Goal: Find specific page/section: Find specific page/section

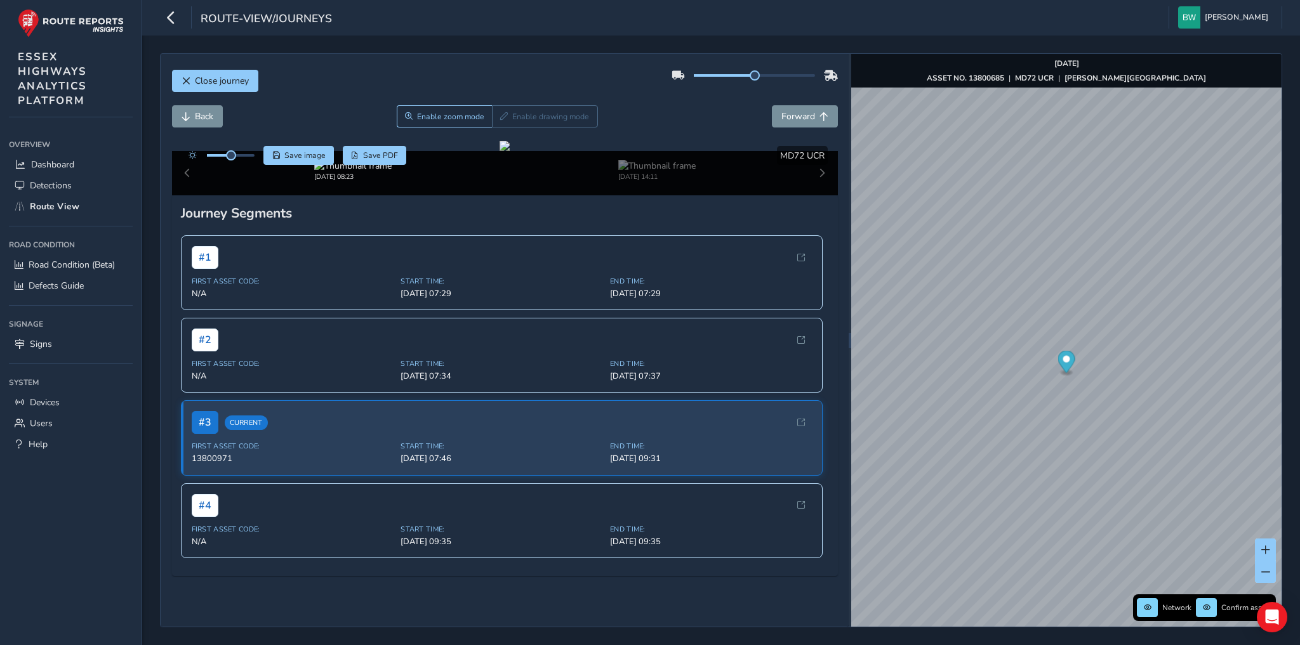
scroll to position [51, 0]
click at [60, 206] on span "Route View" at bounding box center [54, 207] width 49 height 12
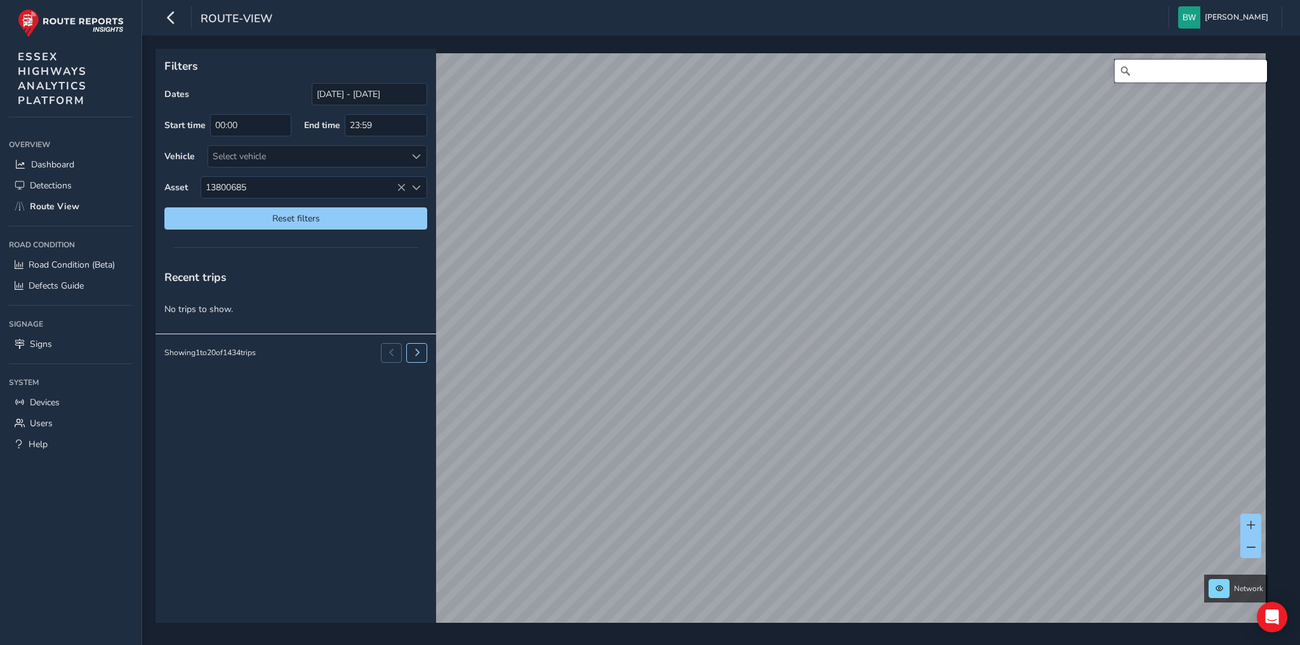
click at [1140, 71] on input "Search" at bounding box center [1190, 71] width 152 height 23
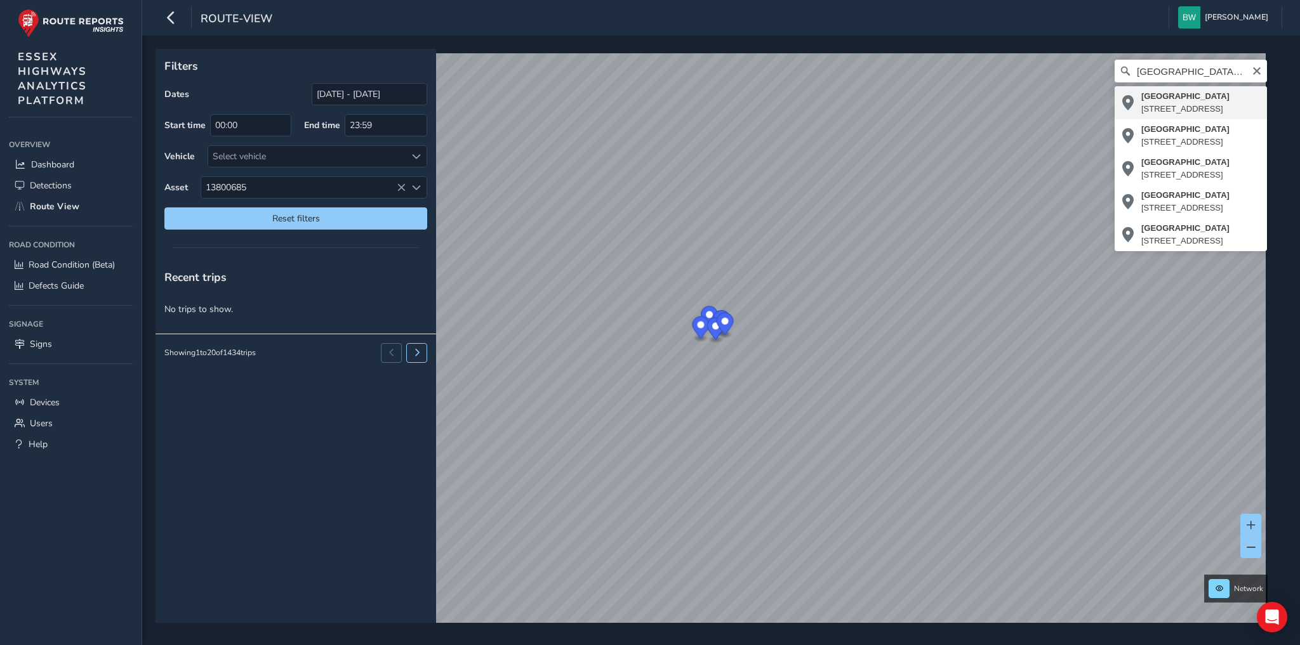
type input "[STREET_ADDRESS]"
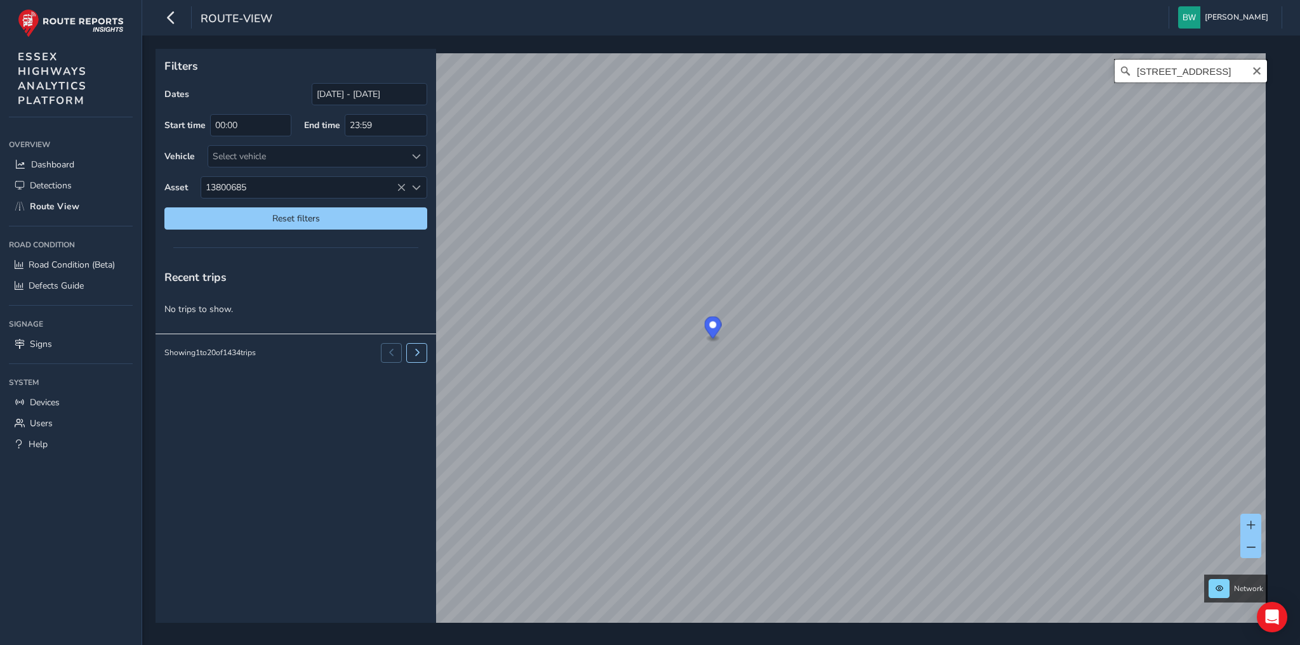
click at [1188, 72] on input "[STREET_ADDRESS]" at bounding box center [1190, 71] width 152 height 23
click at [320, 213] on span "Reset filters" at bounding box center [296, 219] width 244 height 12
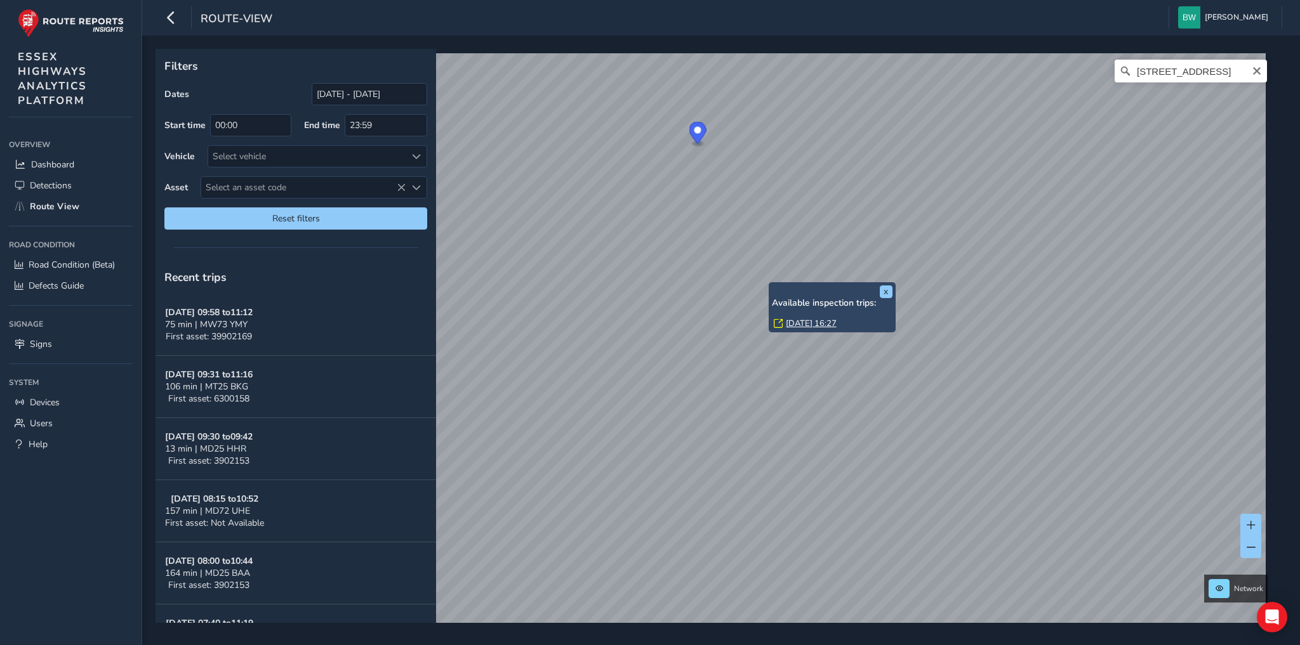
click at [792, 326] on link "[DATE] 16:27" at bounding box center [811, 323] width 51 height 11
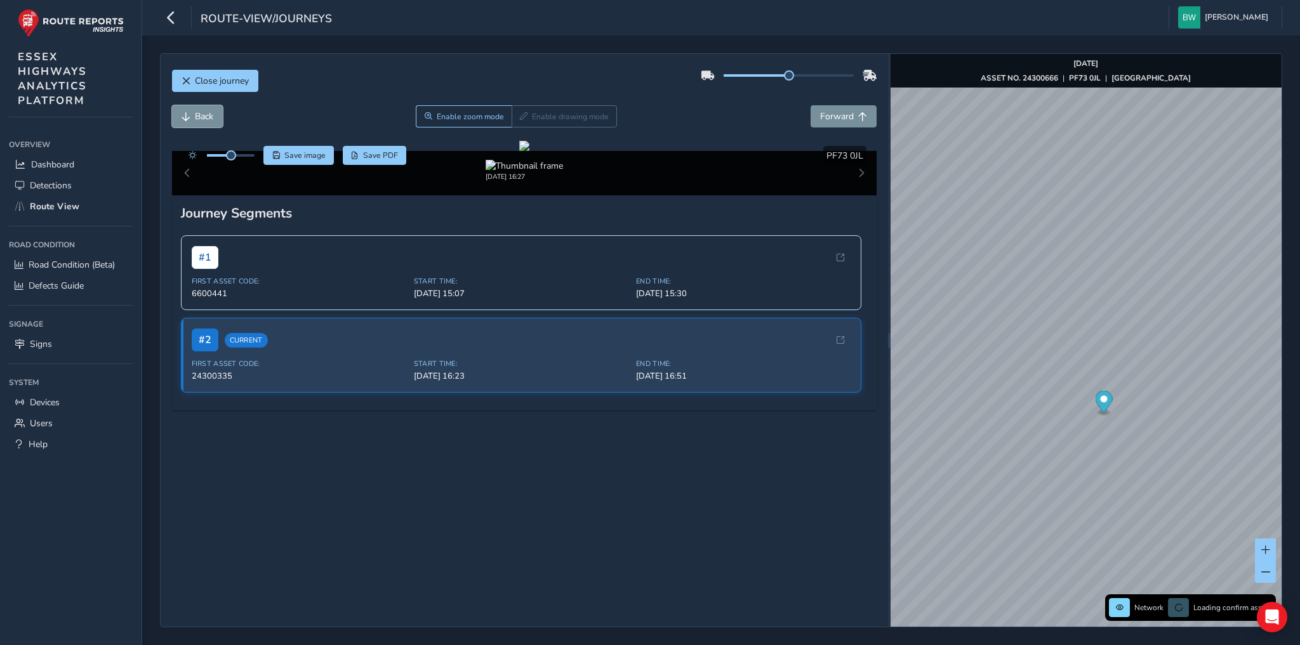
click at [201, 113] on span "Back" at bounding box center [204, 116] width 18 height 12
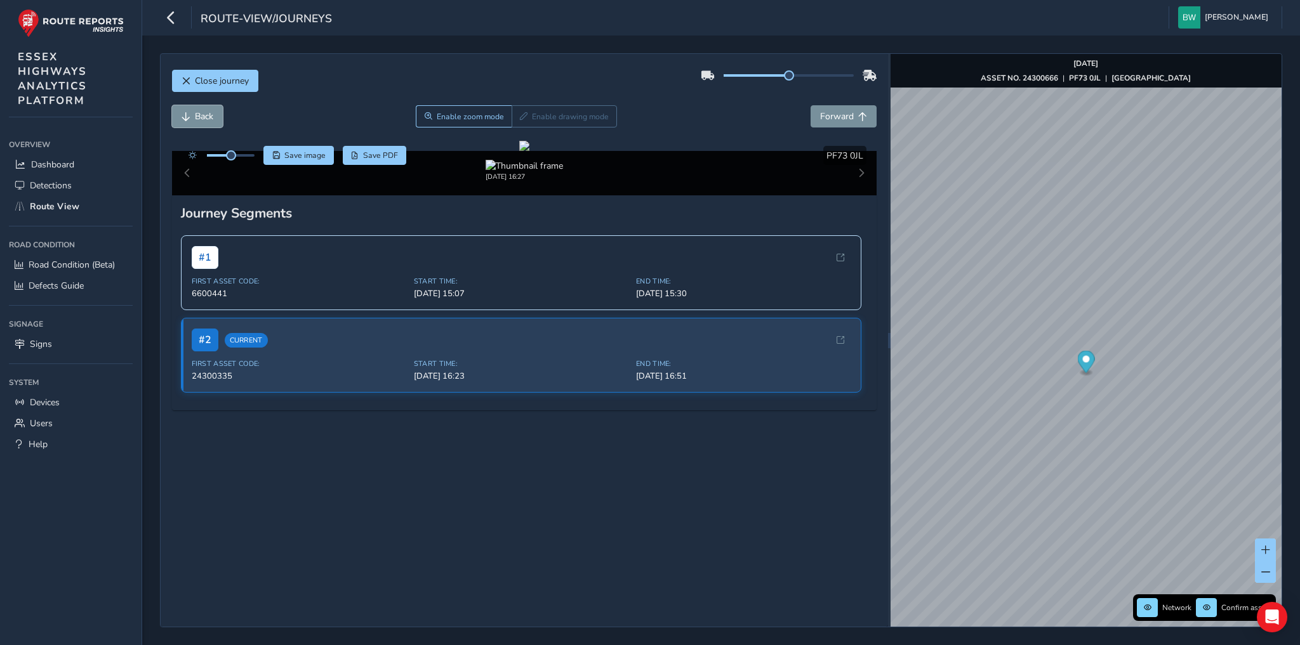
click at [201, 113] on span "Back" at bounding box center [204, 116] width 18 height 12
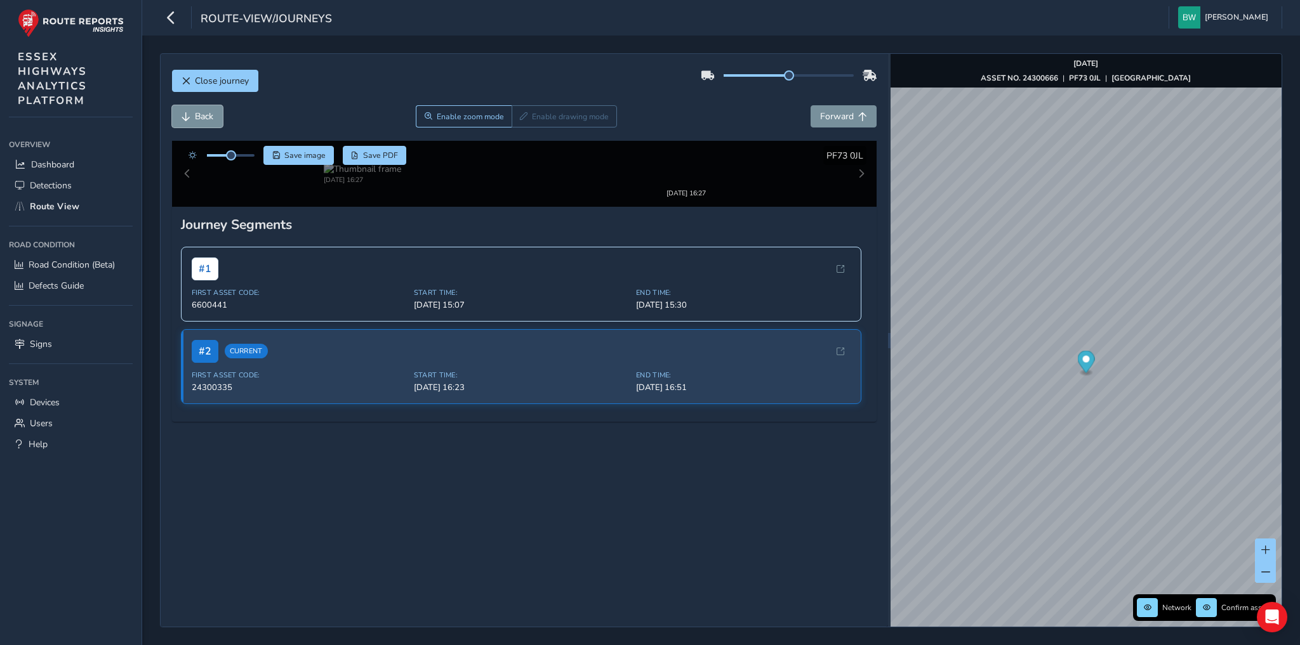
click at [201, 113] on span "Back" at bounding box center [204, 116] width 18 height 12
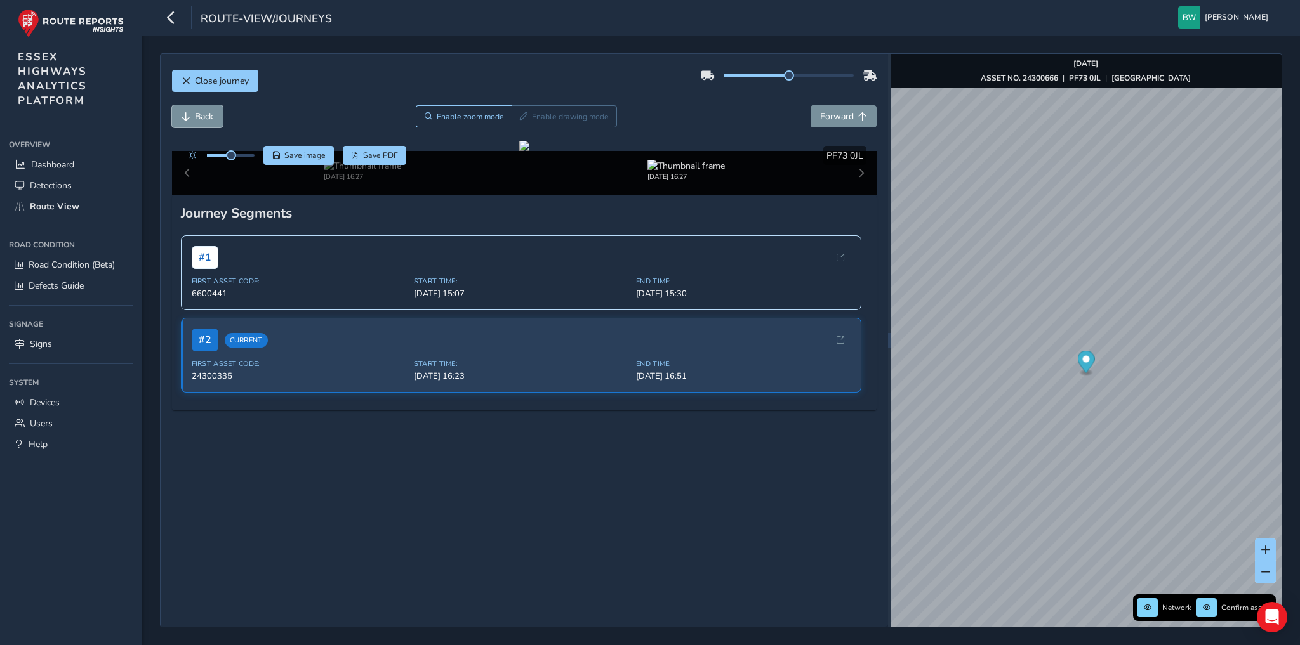
click at [201, 113] on span "Back" at bounding box center [204, 116] width 18 height 12
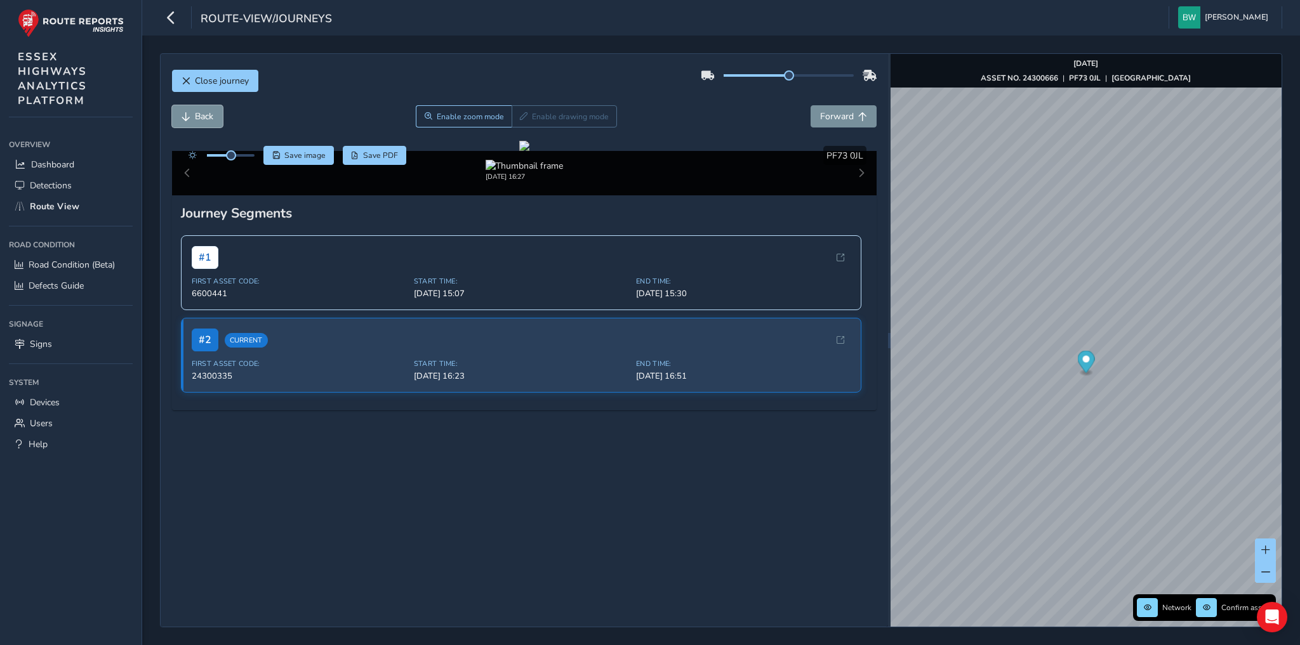
click at [201, 113] on span "Back" at bounding box center [204, 116] width 18 height 12
